Goal: Complete application form

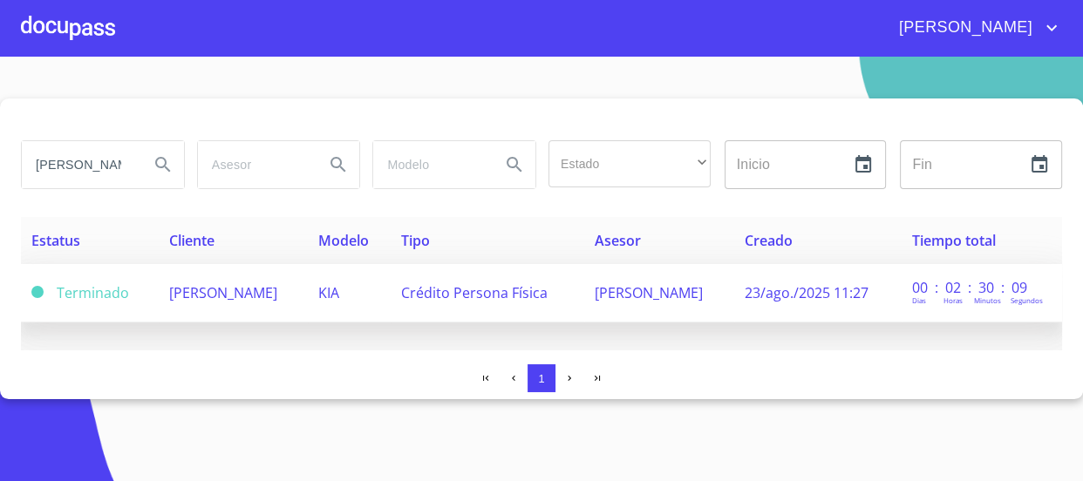
click at [199, 302] on span "[PERSON_NAME]" at bounding box center [223, 292] width 108 height 19
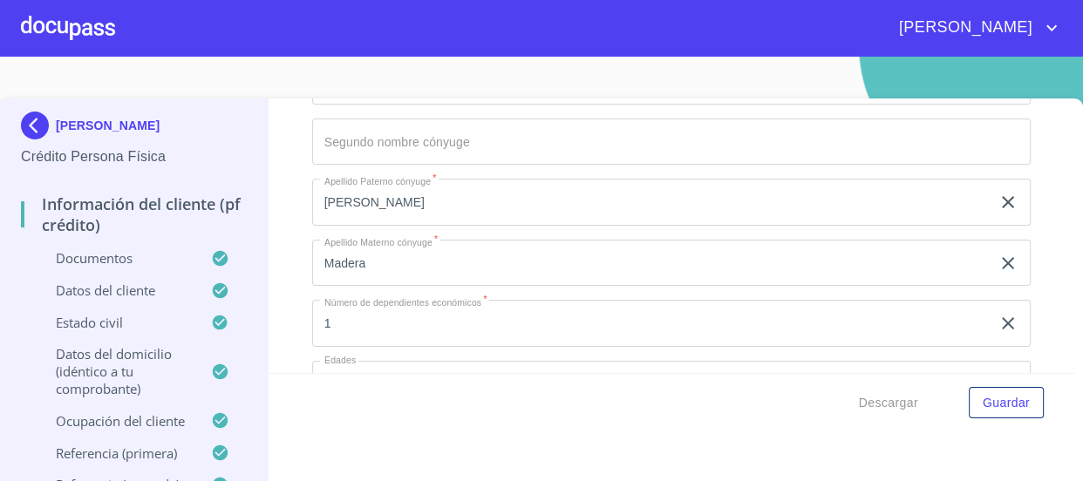
scroll to position [6092, 0]
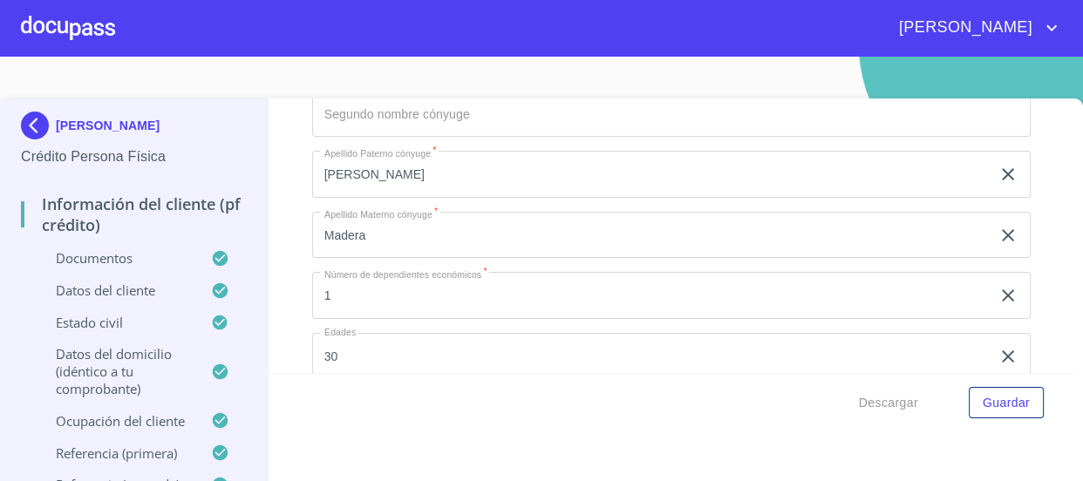
drag, startPoint x: 531, startPoint y: 297, endPoint x: 0, endPoint y: 235, distance: 534.6
click at [0, 235] on div "[PERSON_NAME] Crédito Persona Física Información del cliente (PF crédito) Docum…" at bounding box center [537, 303] width 1074 height 409
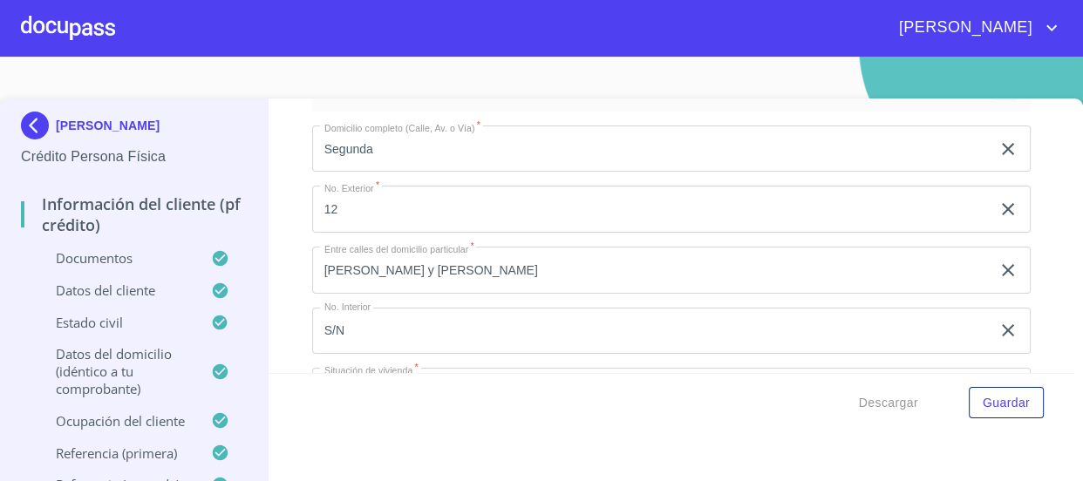
scroll to position [6409, 0]
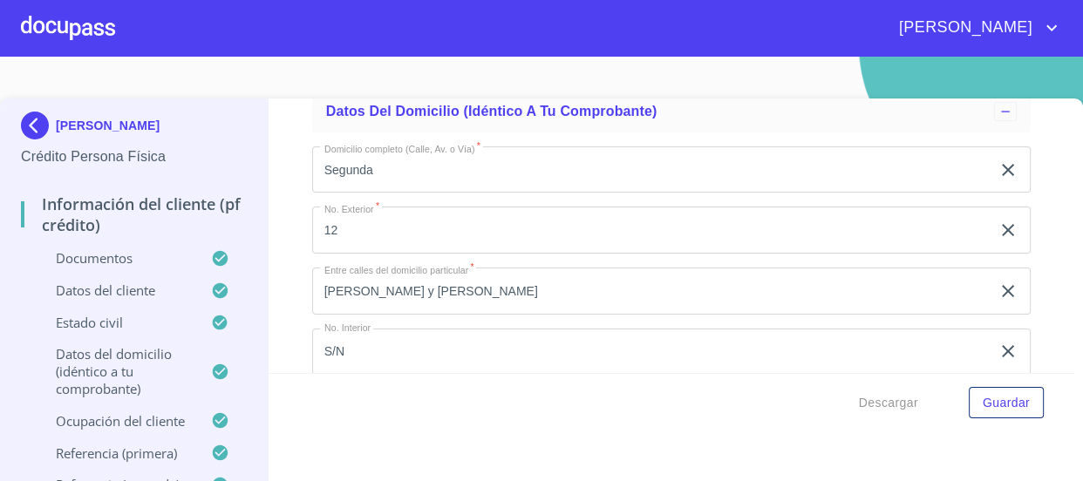
click at [112, 24] on div at bounding box center [68, 28] width 94 height 56
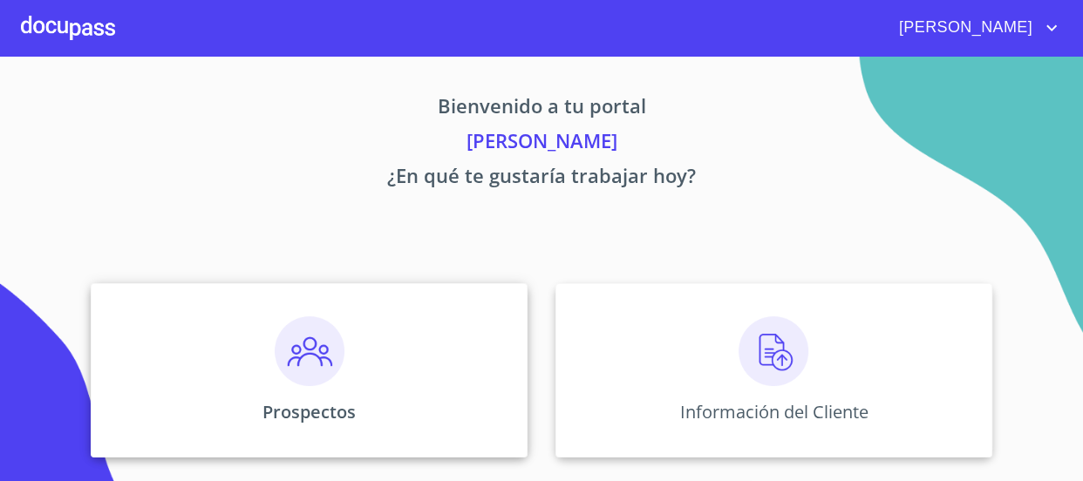
click at [316, 349] on img at bounding box center [310, 352] width 70 height 70
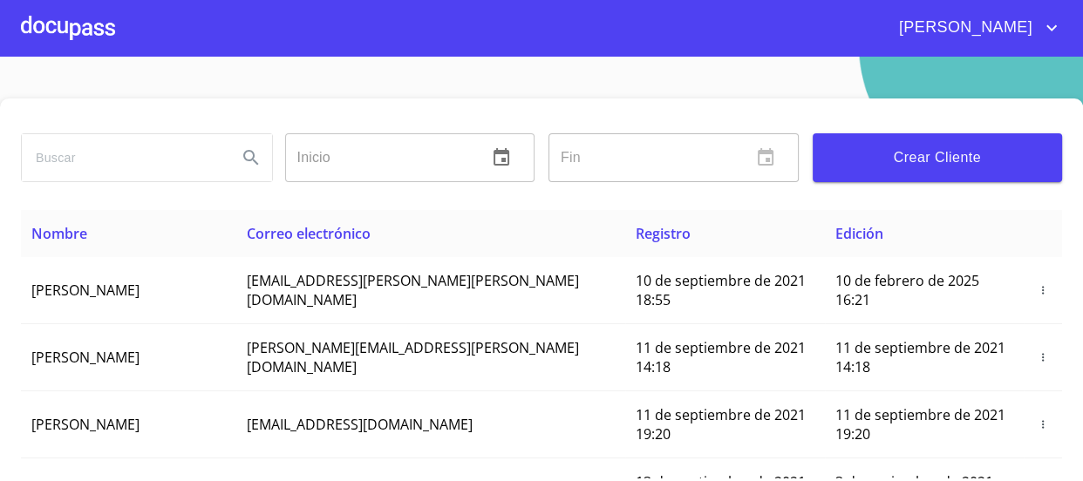
click at [170, 153] on input "search" at bounding box center [122, 157] width 201 height 47
type input "[PERSON_NAME]"
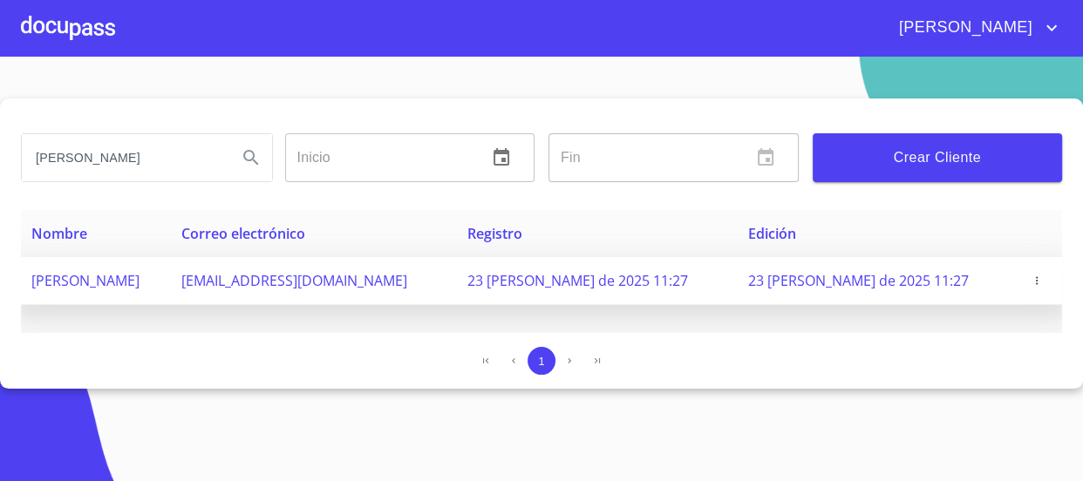
drag, startPoint x: 450, startPoint y: 282, endPoint x: 228, endPoint y: 283, distance: 222.4
click at [228, 283] on tr "[PERSON_NAME] [EMAIL_ADDRESS][DOMAIN_NAME] 23 [PERSON_NAME] de 2025 11:27 23 [P…" at bounding box center [541, 281] width 1041 height 48
copy tr "[EMAIL_ADDRESS][DOMAIN_NAME]"
